Goal: Task Accomplishment & Management: Complete application form

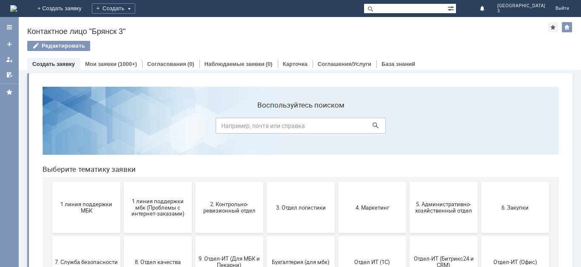
click at [83, 207] on span "1 линия поддержки МБК" at bounding box center [86, 207] width 63 height 13
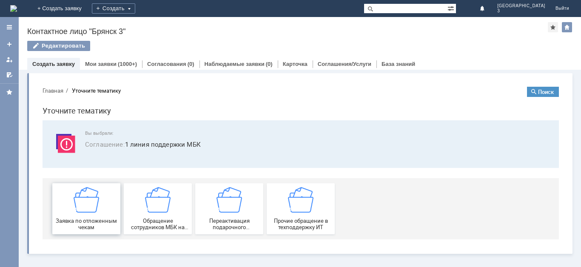
click at [83, 207] on img at bounding box center [87, 200] width 26 height 26
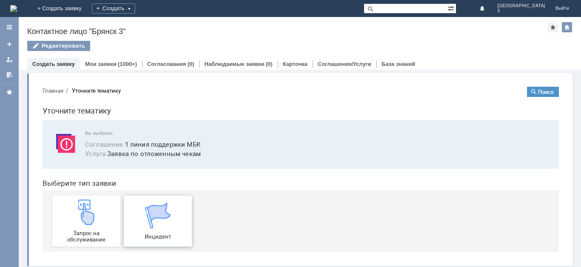
click at [124, 207] on span at bounding box center [125, 221] width 3 height 51
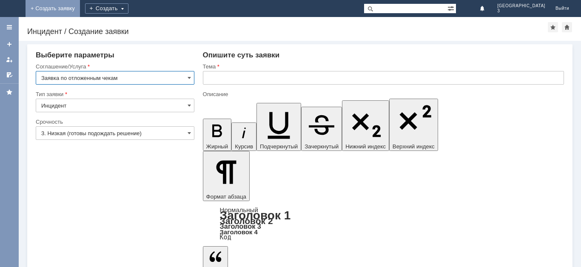
click at [80, 7] on link "+ Создать заявку" at bounding box center [53, 8] width 54 height 17
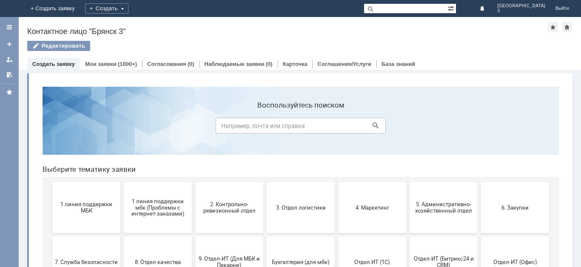
click at [492, 66] on div "Создать заявку Мои заявки (1000+) Согласования (0) Наблюдаемые заявки (0) Карто…" at bounding box center [299, 64] width 545 height 12
click at [97, 209] on span "1 линия поддержки МБК" at bounding box center [86, 207] width 63 height 13
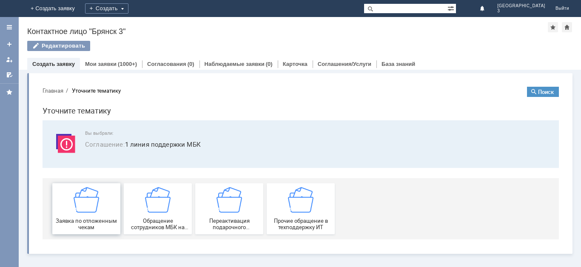
click at [85, 208] on img at bounding box center [87, 200] width 26 height 26
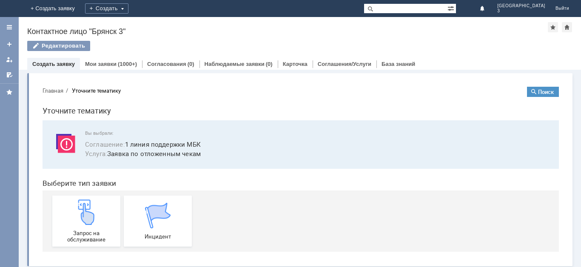
click at [85, 208] on img at bounding box center [87, 212] width 26 height 26
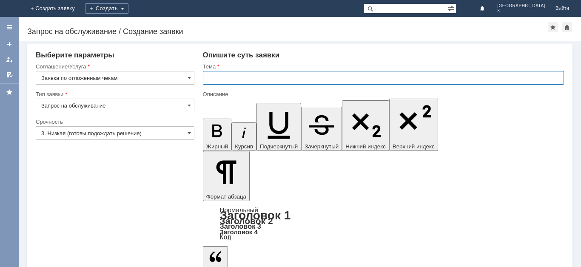
click at [242, 78] on input "text" at bounding box center [383, 78] width 361 height 14
type input "Отложен чек"
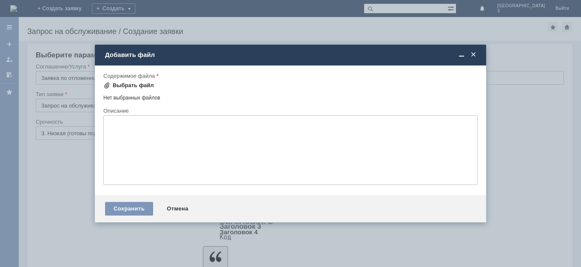
click at [122, 86] on div "Выбрать файл" at bounding box center [133, 85] width 41 height 7
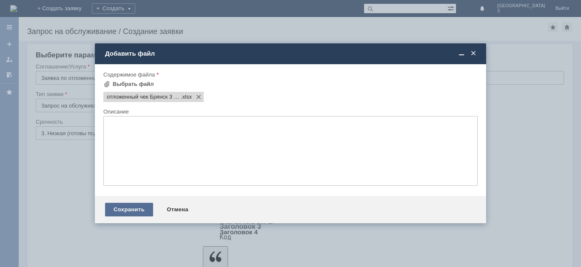
click at [148, 211] on div "Сохранить" at bounding box center [129, 210] width 48 height 14
